Goal: Communication & Community: Connect with others

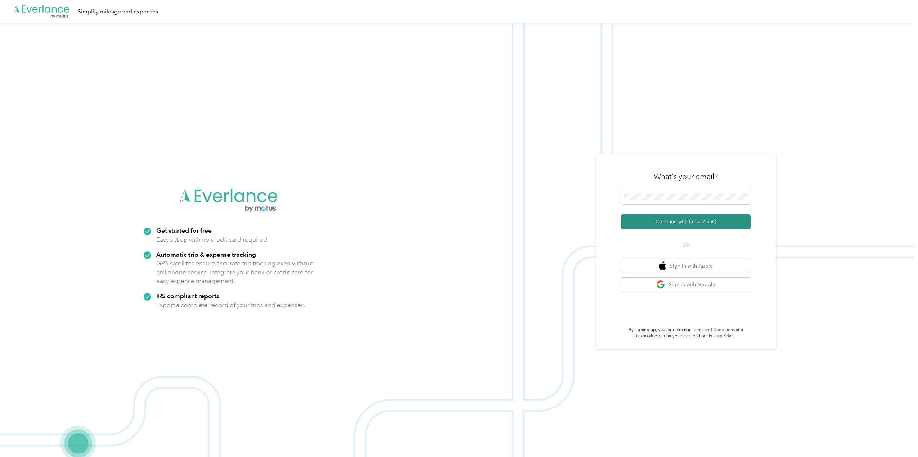
click at [684, 223] on button "Continue with Email / SSO" at bounding box center [686, 221] width 130 height 15
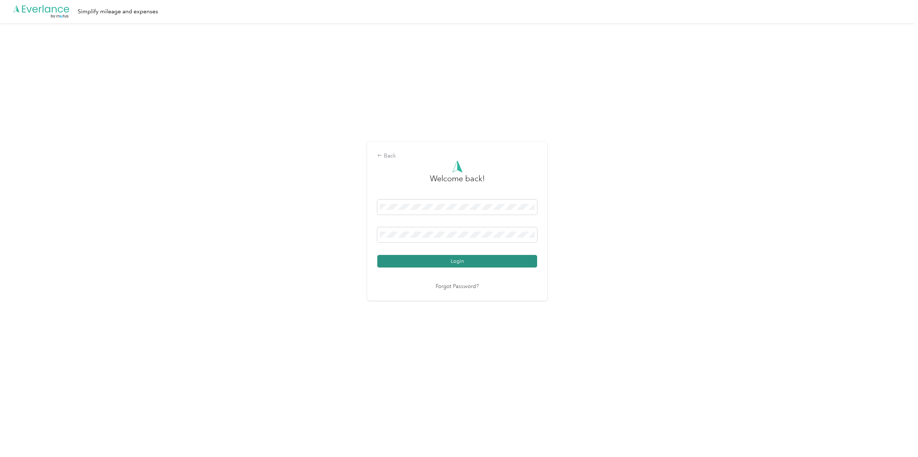
click at [467, 266] on button "Login" at bounding box center [457, 261] width 160 height 13
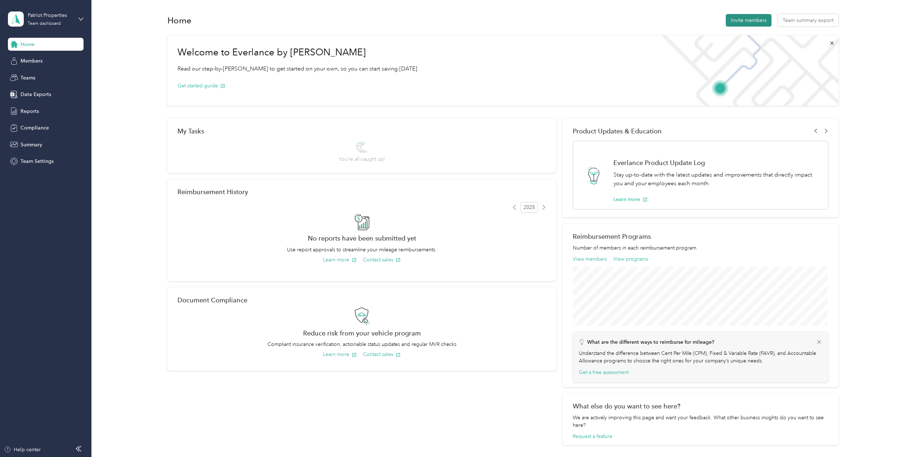
click at [739, 23] on button "Invite members" at bounding box center [748, 20] width 46 height 13
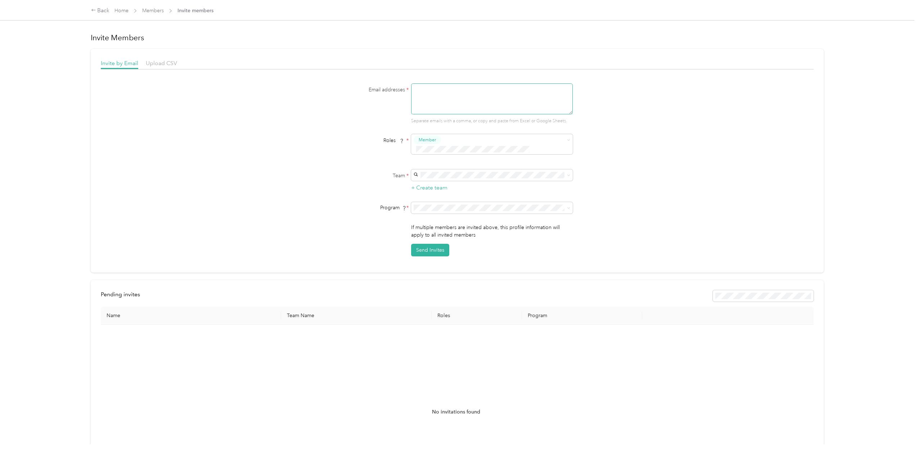
click at [447, 91] on textarea at bounding box center [492, 98] width 162 height 31
type textarea "[EMAIL_ADDRESS][DOMAIN_NAME]"
click at [458, 178] on div "Patriot Properties [PERSON_NAME][EMAIL_ADDRESS][DOMAIN_NAME] +5 more" at bounding box center [491, 182] width 152 height 17
click at [438, 244] on button "Send Invites" at bounding box center [430, 250] width 38 height 13
